Goal: Task Accomplishment & Management: Manage account settings

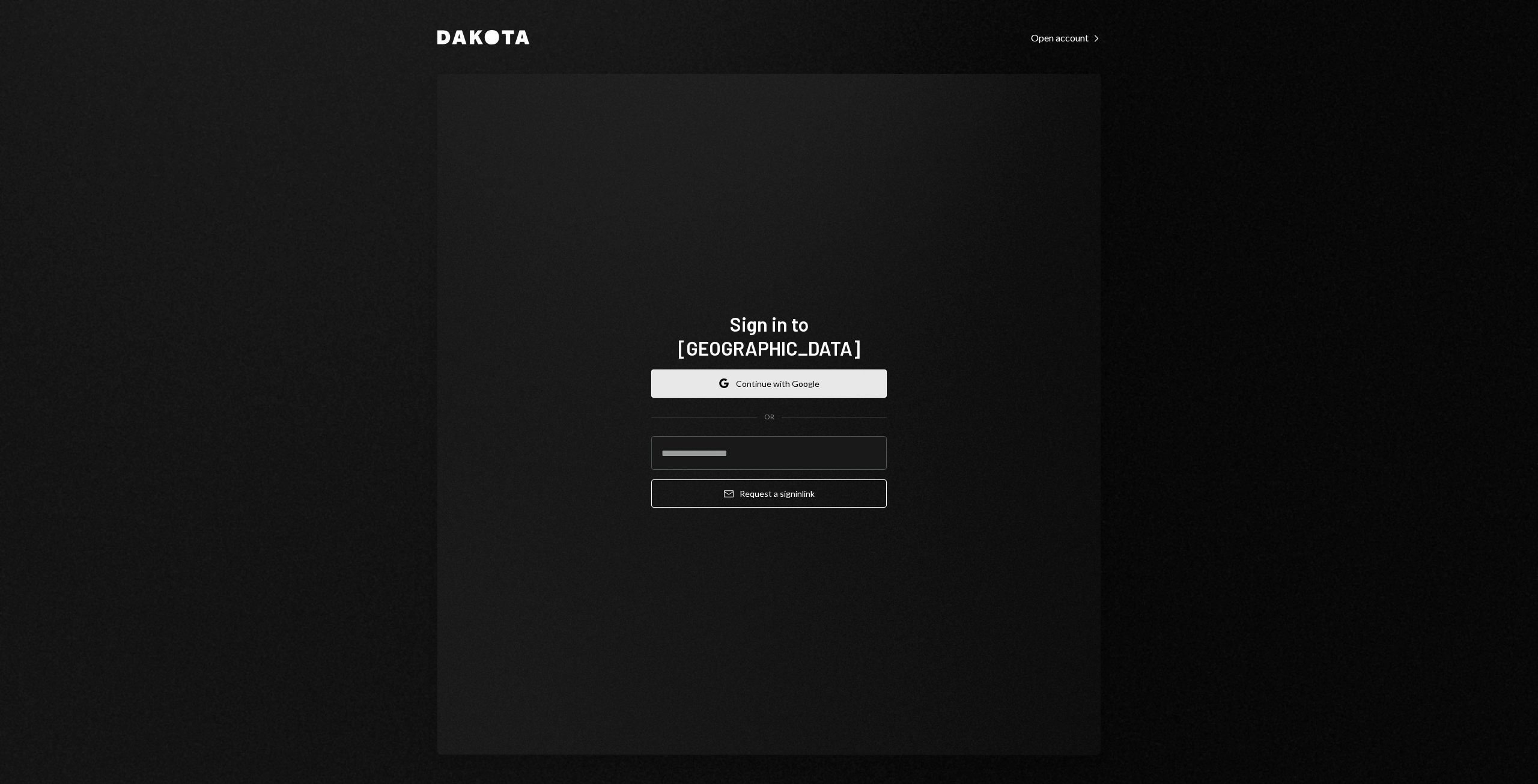
click at [760, 370] on button "Google Continue with Google" at bounding box center [769, 383] width 235 height 28
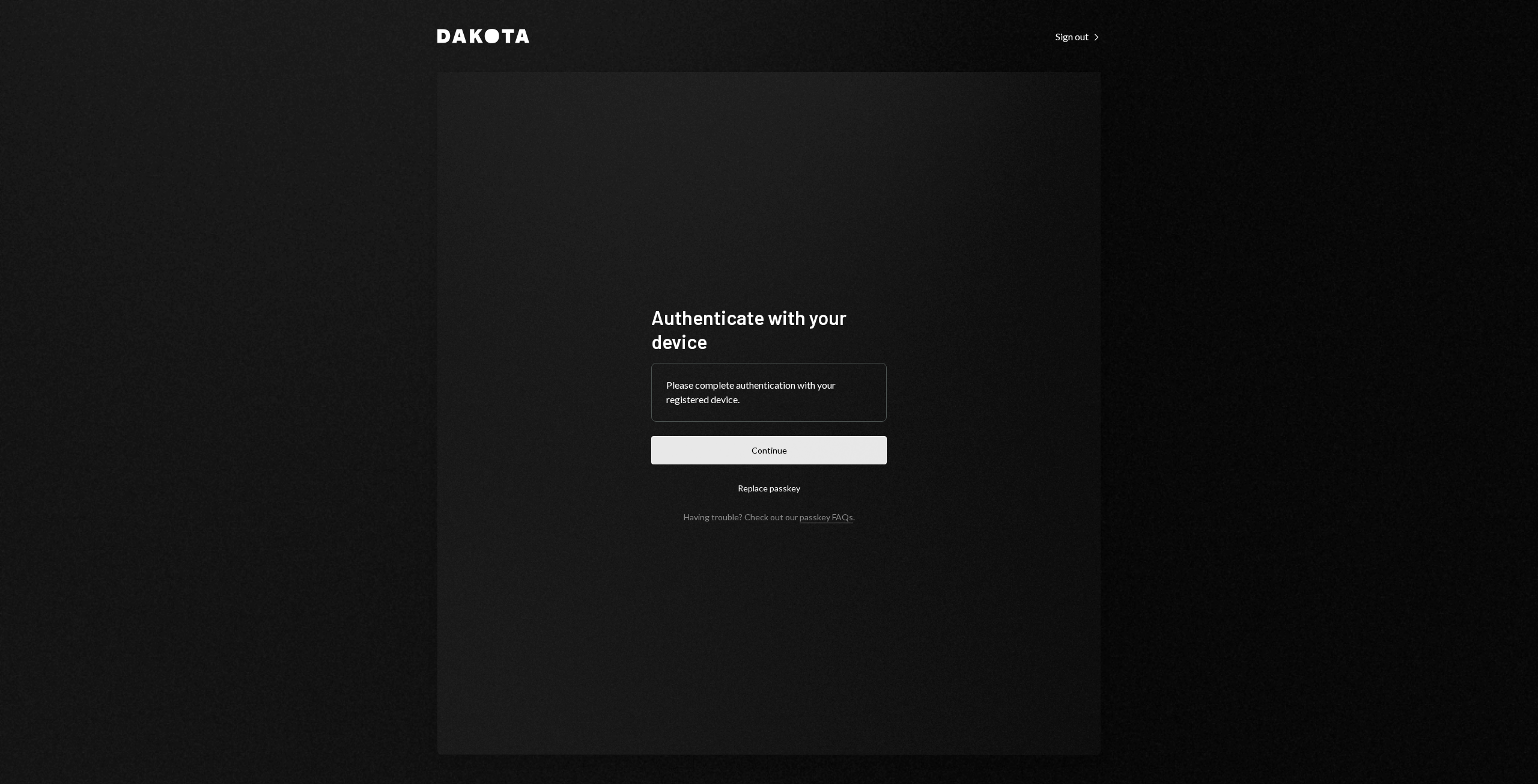
click at [730, 454] on button "Continue" at bounding box center [769, 450] width 235 height 28
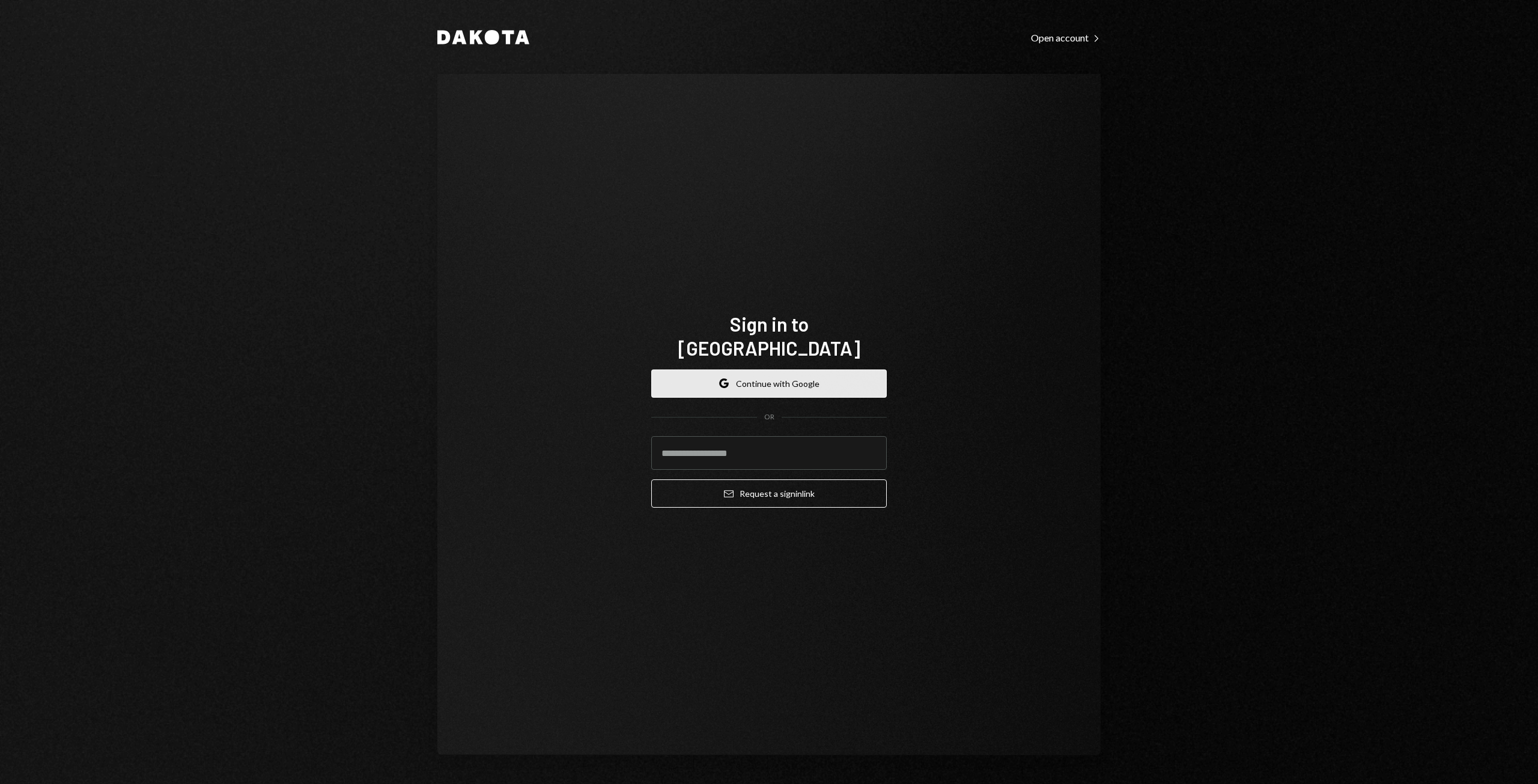
click at [795, 369] on button "Google Continue with Google" at bounding box center [769, 383] width 235 height 28
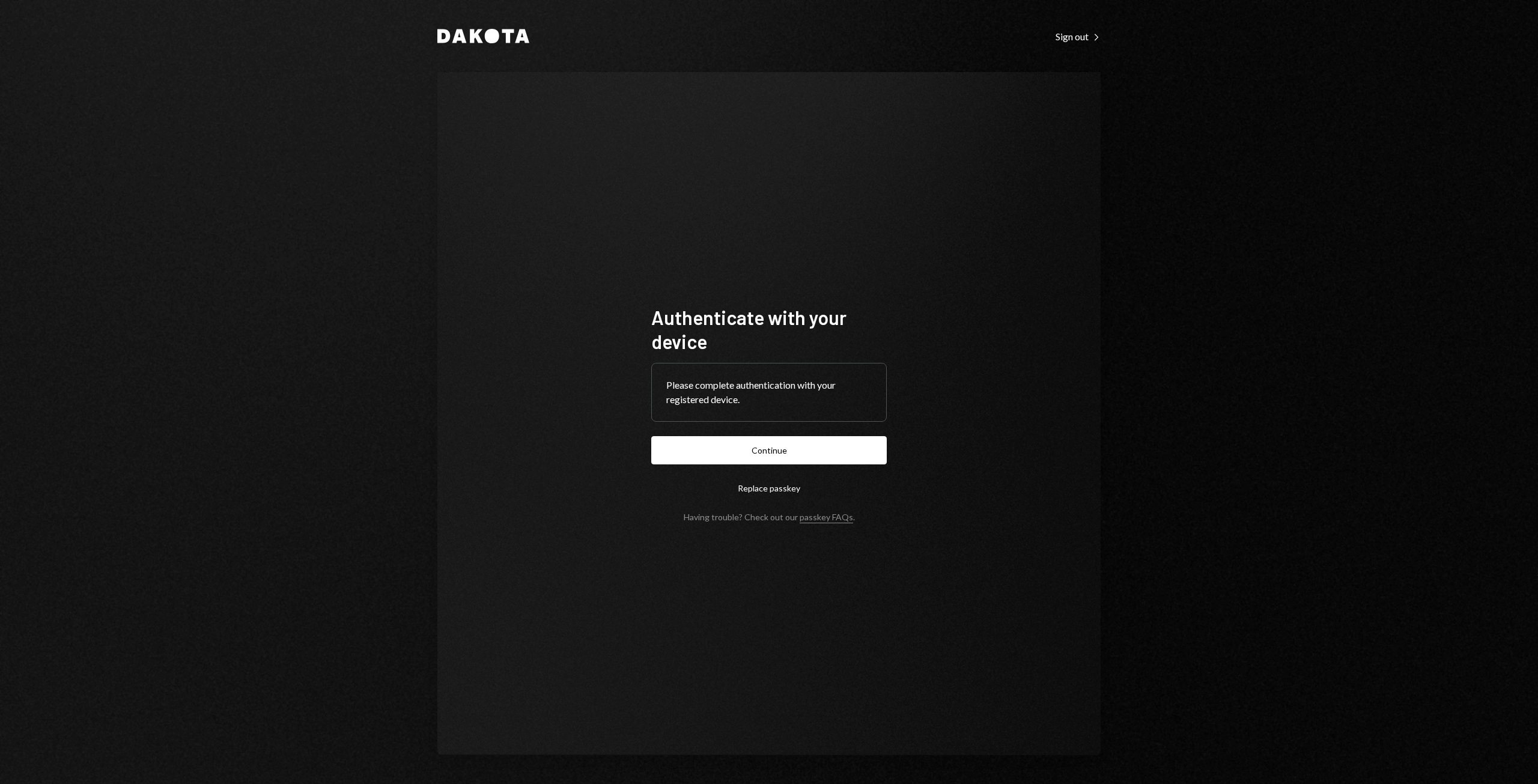
click at [797, 385] on button "Continue" at bounding box center [769, 450] width 235 height 28
